Goal: Task Accomplishment & Management: Manage account settings

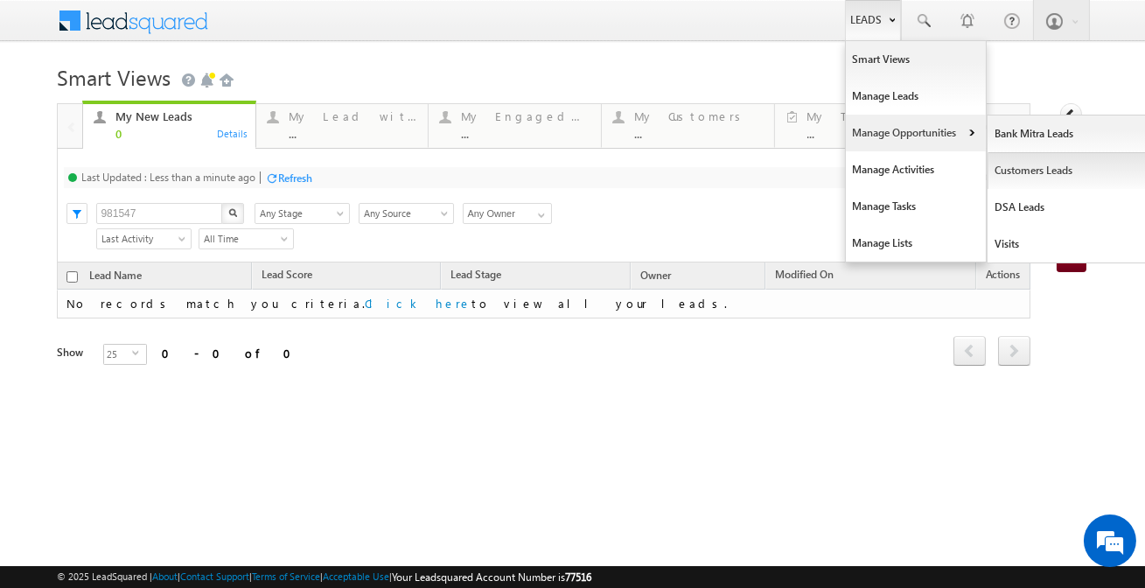
click at [1016, 176] on link "Customers Leads" at bounding box center [1068, 170] width 160 height 37
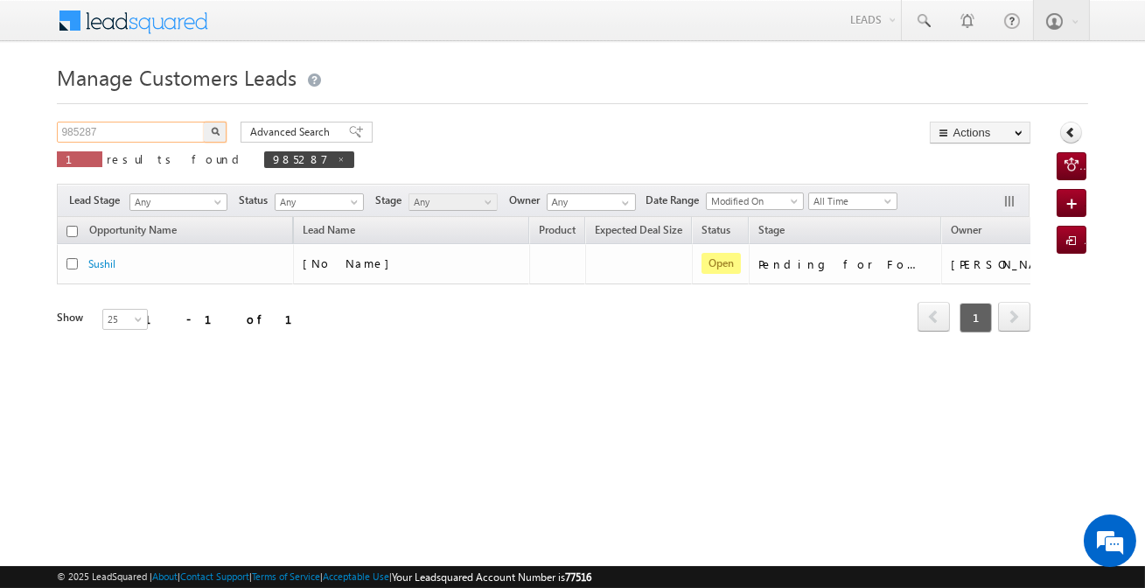
click at [156, 131] on input "985287" at bounding box center [132, 132] width 150 height 21
paste input "7429"
type input "974297"
click at [204, 122] on button "button" at bounding box center [215, 132] width 23 height 21
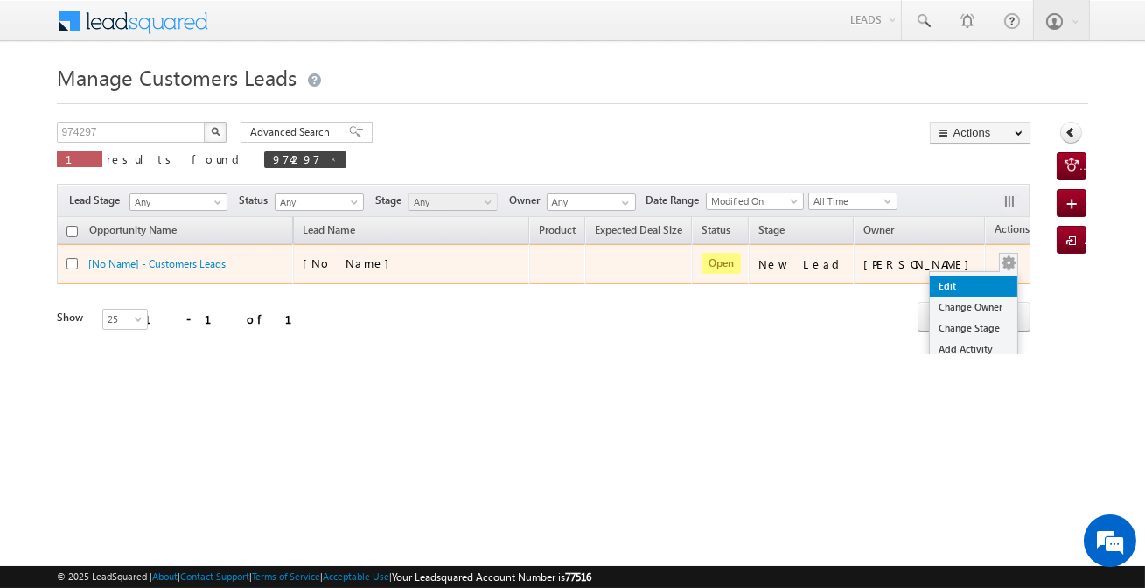
click at [946, 286] on link "Edit" at bounding box center [973, 286] width 87 height 21
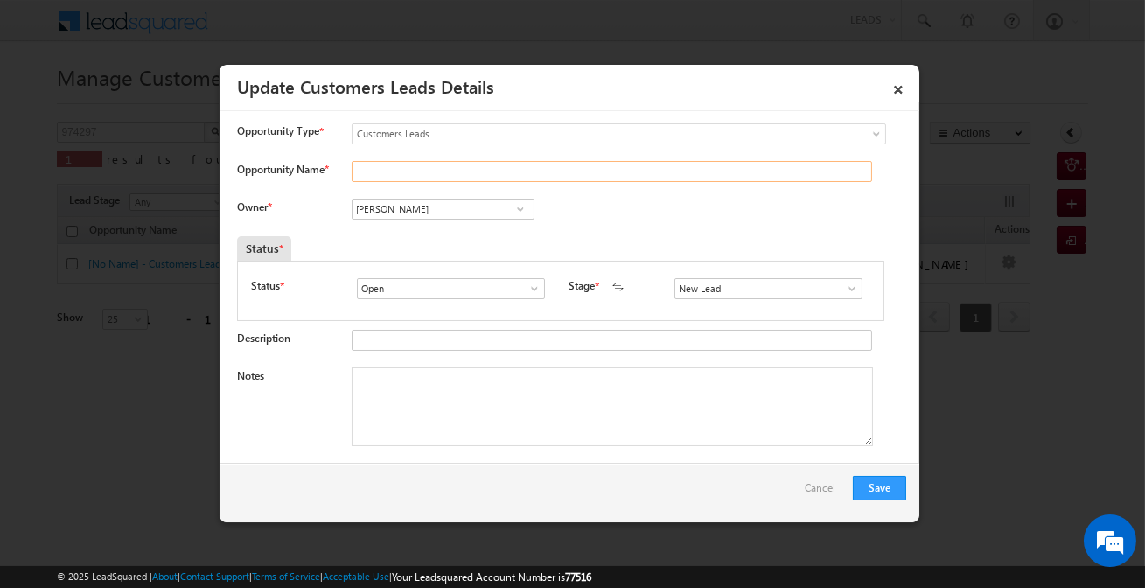
click at [410, 166] on input "Opportunity Name *" at bounding box center [612, 171] width 520 height 21
click at [413, 164] on input "S" at bounding box center [612, 171] width 520 height 21
paste input "ABIR ALI"
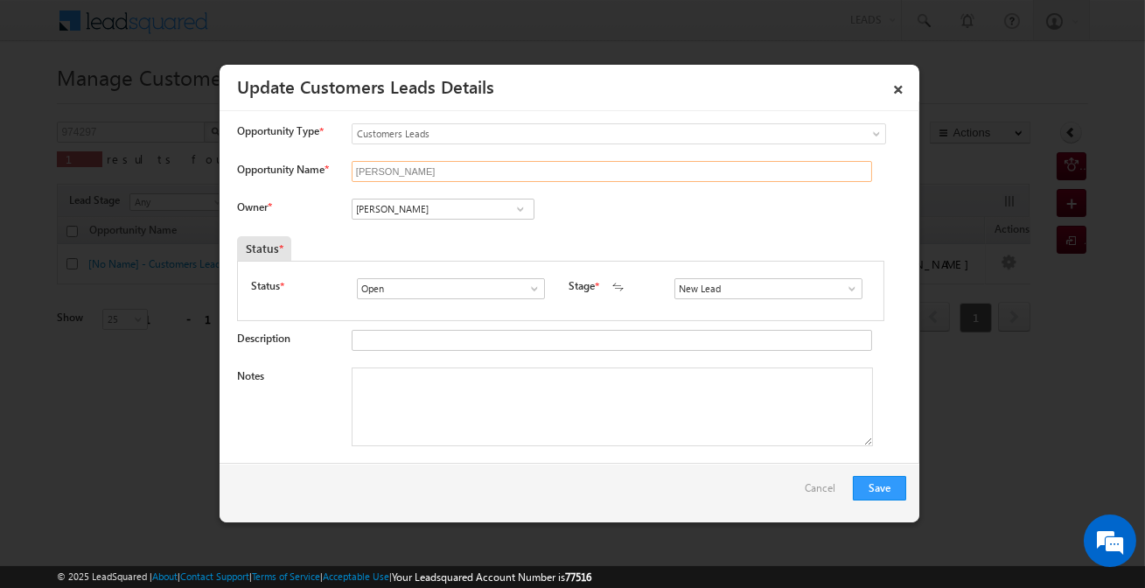
type input "SABIR ALI"
click at [396, 215] on input "Vikas Halwai" at bounding box center [443, 209] width 183 height 21
paste input "Sharfuddin Hussain"
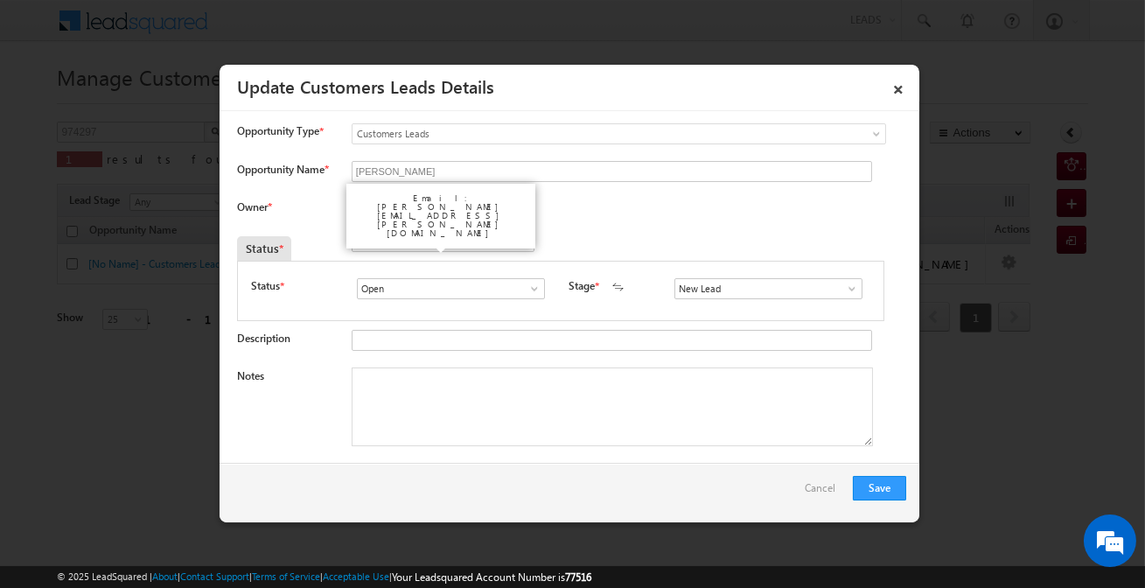
click at [507, 226] on link "Sharfuddin SHARAFAT HUSSAIN sharfuddin.hussain@sgrlimited.in" at bounding box center [443, 235] width 181 height 31
type input "Sharfuddin SHARAFAT HUSSAIN"
click at [724, 286] on input "New Lead" at bounding box center [768, 288] width 188 height 21
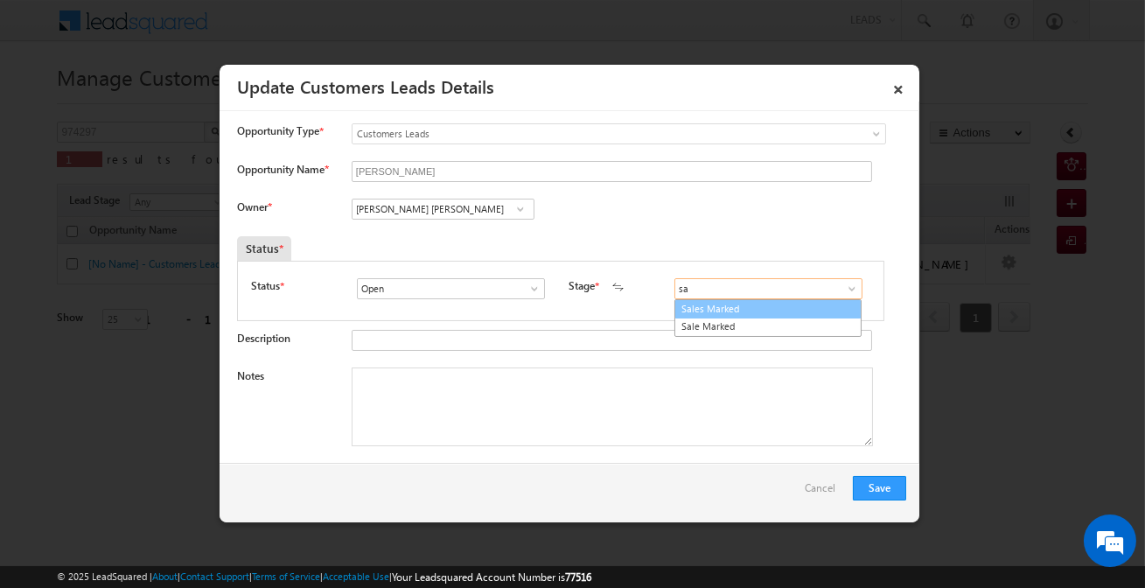
click at [709, 306] on link "Sales Marked" at bounding box center [767, 309] width 187 height 20
type input "Sales Marked"
click at [536, 414] on textarea "Notes" at bounding box center [612, 406] width 521 height 79
paste textarea "SABIR ALI / Construction / 10 lakh Required / customer is self employed / Addre…"
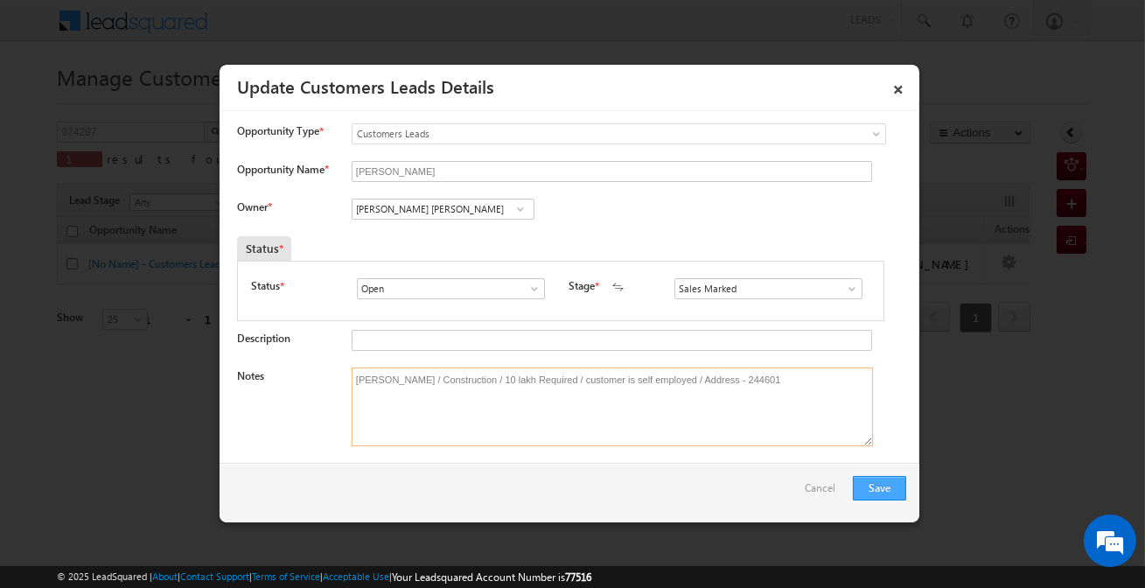
type textarea "SABIR ALI / Construction / 10 lakh Required / customer is self employed / Addre…"
drag, startPoint x: 854, startPoint y: 494, endPoint x: 844, endPoint y: 498, distance: 10.2
click at [851, 495] on div "Save Cancel" at bounding box center [570, 492] width 700 height 59
click at [879, 477] on button "Save" at bounding box center [879, 488] width 53 height 24
